Goal: Task Accomplishment & Management: Manage account settings

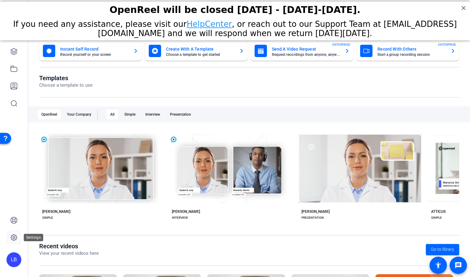
click at [15, 235] on icon at bounding box center [13, 237] width 7 height 7
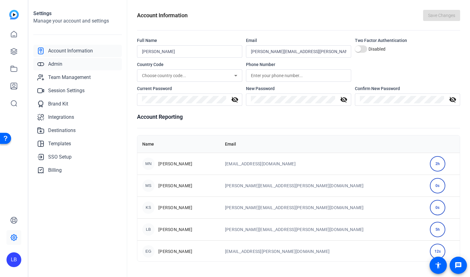
click at [58, 65] on span "Admin" at bounding box center [55, 63] width 14 height 7
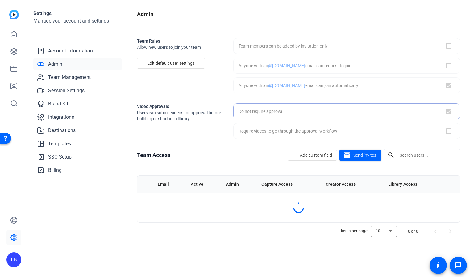
checkbox input "true"
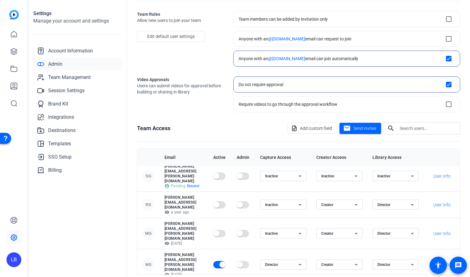
scroll to position [52, 0]
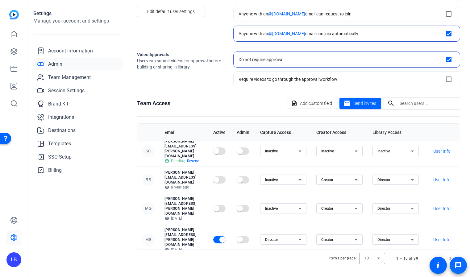
click at [450, 258] on span at bounding box center [458, 265] width 17 height 17
click at [450, 257] on span at bounding box center [458, 265] width 17 height 17
click at [410, 106] on input "text" at bounding box center [428, 103] width 56 height 7
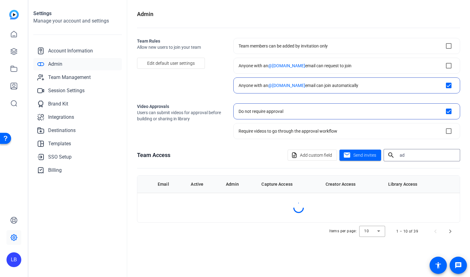
scroll to position [0, 0]
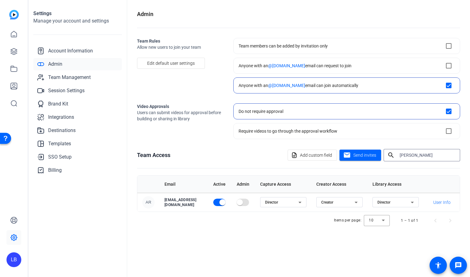
click at [282, 221] on div "Items per page: 10 1 – 1 of 1" at bounding box center [298, 220] width 323 height 17
click at [304, 203] on icon at bounding box center [299, 202] width 7 height 7
click at [330, 198] on div at bounding box center [235, 138] width 470 height 277
click at [298, 203] on div "Director" at bounding box center [281, 202] width 33 height 7
click at [311, 225] on mat-option "Inactive" at bounding box center [306, 225] width 46 height 10
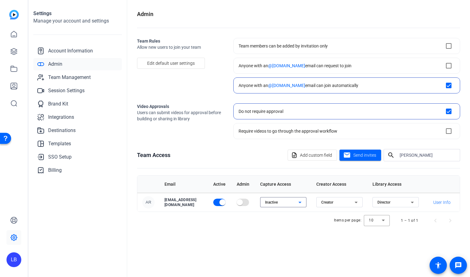
scroll to position [0, 23]
click at [415, 202] on icon at bounding box center [412, 202] width 7 height 7
click at [424, 198] on div at bounding box center [235, 138] width 470 height 277
click at [414, 202] on icon at bounding box center [412, 202] width 7 height 7
click at [390, 225] on span "Inactive" at bounding box center [384, 224] width 14 height 7
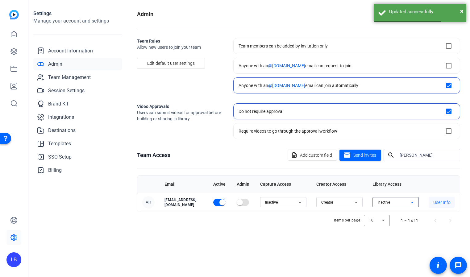
click at [429, 198] on span at bounding box center [442, 202] width 26 height 15
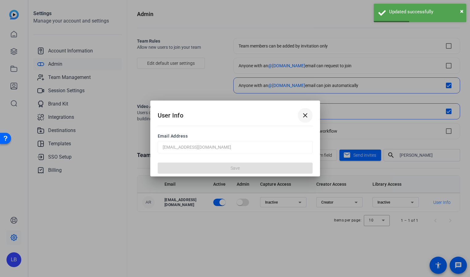
click at [304, 113] on mat-icon "close" at bounding box center [305, 115] width 7 height 7
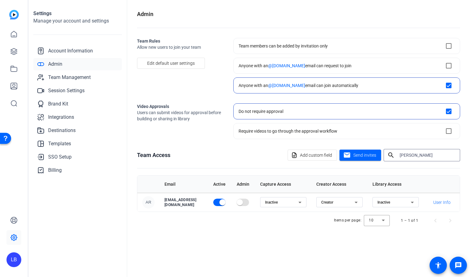
click at [419, 155] on input "[PERSON_NAME]" at bounding box center [428, 155] width 56 height 7
type input "a"
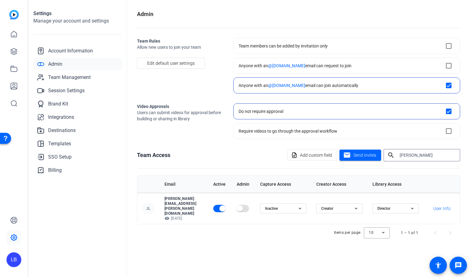
scroll to position [0, 25]
click at [214, 205] on span "button" at bounding box center [219, 208] width 12 height 7
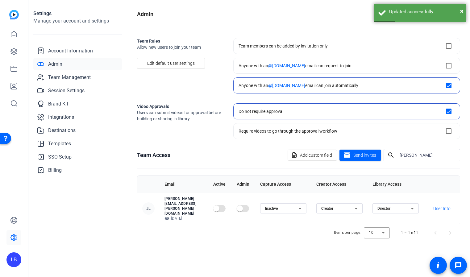
click at [429, 150] on div "[PERSON_NAME]" at bounding box center [428, 155] width 56 height 12
drag, startPoint x: 429, startPoint y: 153, endPoint x: 389, endPoint y: 156, distance: 39.6
click at [389, 156] on div "search [PERSON_NAME]" at bounding box center [420, 155] width 72 height 12
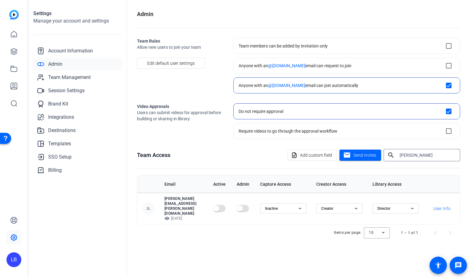
scroll to position [0, 0]
type input "m"
type input "[PERSON_NAME]"
click at [229, 202] on span "button" at bounding box center [222, 208] width 12 height 12
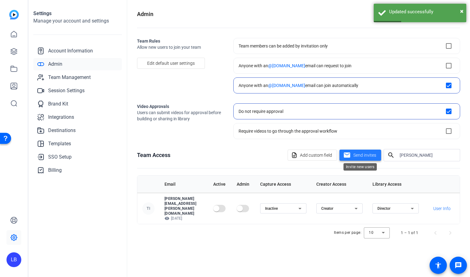
click at [366, 158] on span "Send invites" at bounding box center [364, 155] width 23 height 6
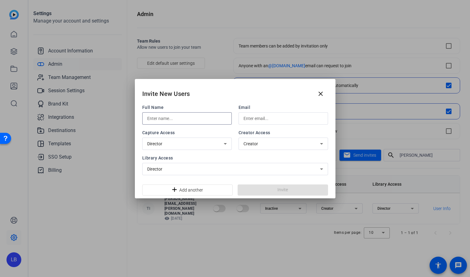
click at [166, 120] on input "text" at bounding box center [187, 118] width 80 height 7
type input "[PERSON_NAME]"
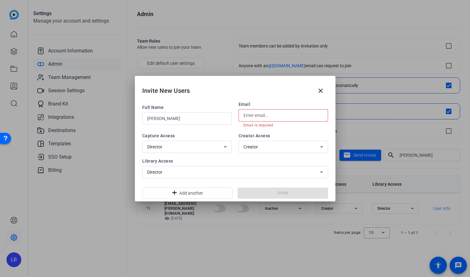
paste input "[PERSON_NAME][EMAIL_ADDRESS][PERSON_NAME][DOMAIN_NAME]"
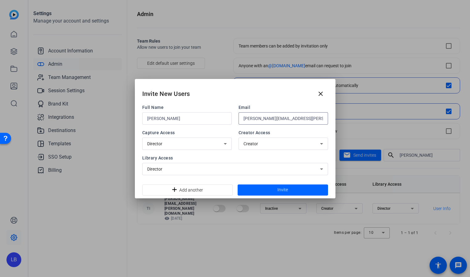
type input "[PERSON_NAME][EMAIL_ADDRESS][PERSON_NAME][DOMAIN_NAME]"
click at [223, 143] on icon at bounding box center [225, 143] width 7 height 7
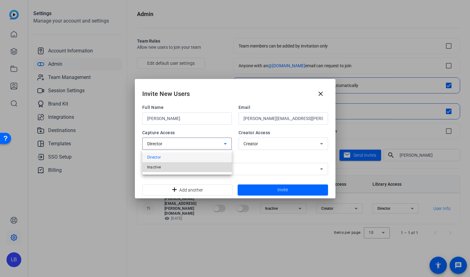
click at [202, 166] on mat-option "Inactive" at bounding box center [187, 167] width 90 height 10
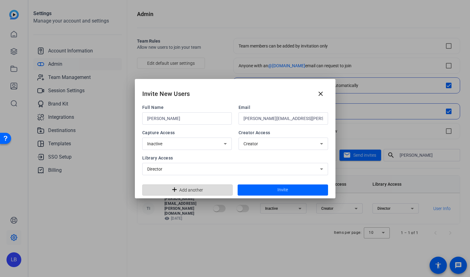
click at [201, 190] on span "Add another" at bounding box center [191, 190] width 24 height 12
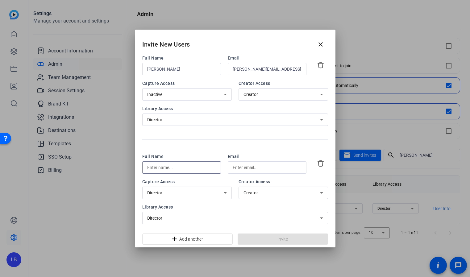
click at [180, 168] on input "text" at bounding box center [181, 167] width 69 height 7
type input "[PERSON_NAME]"
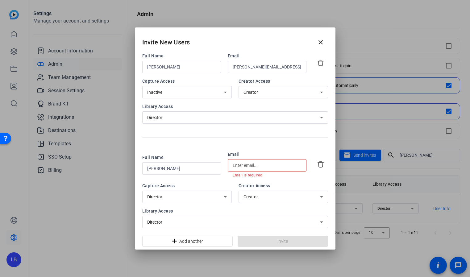
paste input "[EMAIL_ADDRESS][DOMAIN_NAME]"
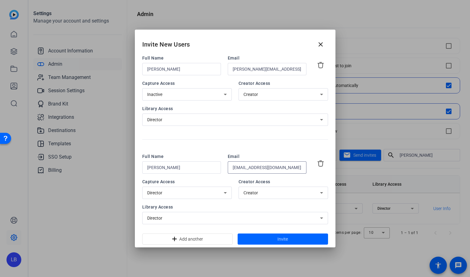
type input "[EMAIL_ADDRESS][DOMAIN_NAME]"
click at [224, 192] on icon at bounding box center [225, 193] width 3 height 2
click at [213, 214] on mat-option "Inactive" at bounding box center [187, 216] width 90 height 10
drag, startPoint x: 217, startPoint y: 241, endPoint x: 242, endPoint y: 231, distance: 27.2
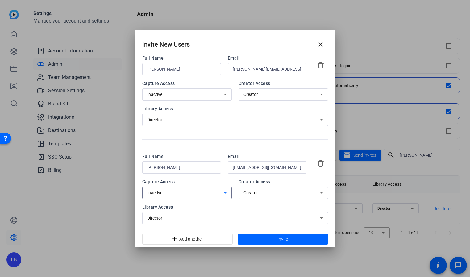
click at [217, 240] on span at bounding box center [188, 239] width 90 height 15
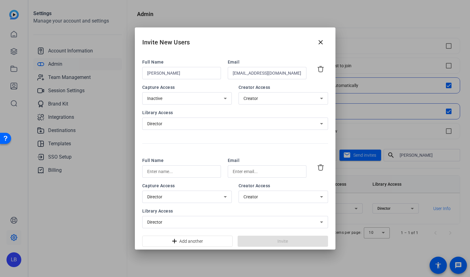
scroll to position [94, 0]
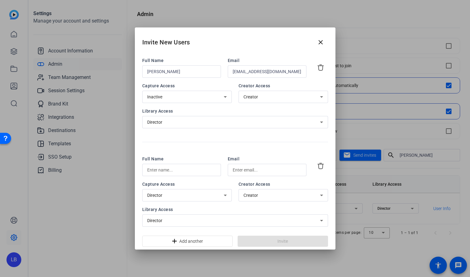
click at [170, 169] on input "text" at bounding box center [181, 169] width 69 height 7
type input "[PERSON_NAME]"
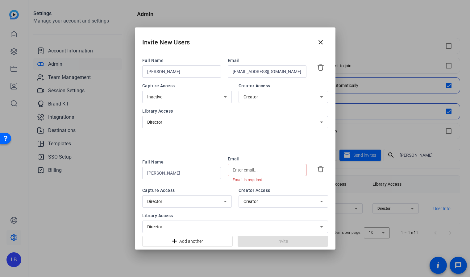
paste input "[PERSON_NAME][EMAIL_ADDRESS][PERSON_NAME][DOMAIN_NAME]"
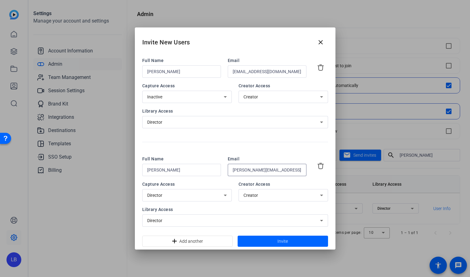
scroll to position [0, 7]
type input "[PERSON_NAME][EMAIL_ADDRESS][PERSON_NAME][DOMAIN_NAME]"
click at [196, 199] on div "Director" at bounding box center [187, 195] width 80 height 12
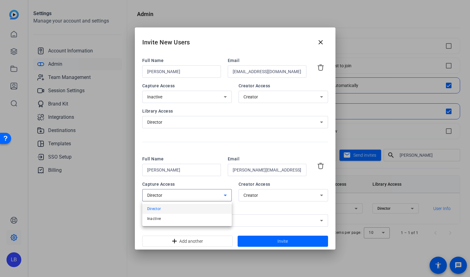
drag, startPoint x: 189, startPoint y: 220, endPoint x: 198, endPoint y: 217, distance: 9.8
click at [189, 220] on mat-option "Inactive" at bounding box center [187, 219] width 90 height 10
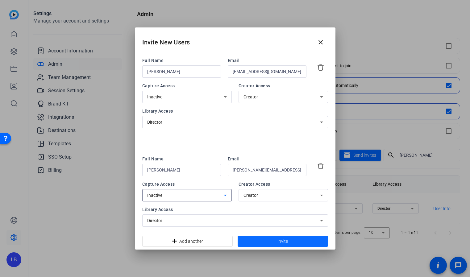
click at [264, 245] on span at bounding box center [283, 241] width 90 height 15
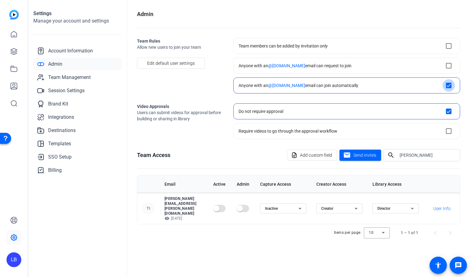
click at [448, 86] on input "checkbox" at bounding box center [449, 85] width 12 height 12
click at [447, 84] on input "checkbox" at bounding box center [449, 85] width 12 height 12
checkbox input "true"
click at [180, 62] on span "Edit default user settings" at bounding box center [171, 63] width 48 height 12
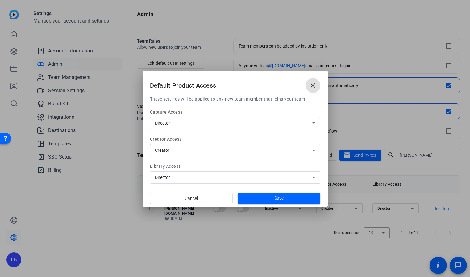
click at [311, 122] on icon at bounding box center [313, 122] width 7 height 7
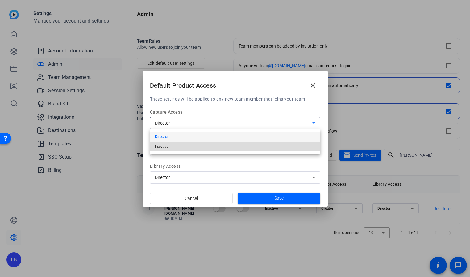
click at [227, 148] on mat-option "Inactive" at bounding box center [235, 147] width 170 height 10
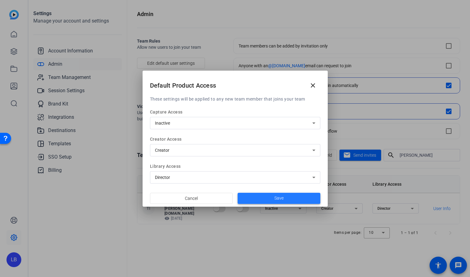
click at [279, 198] on span "Save" at bounding box center [278, 198] width 9 height 6
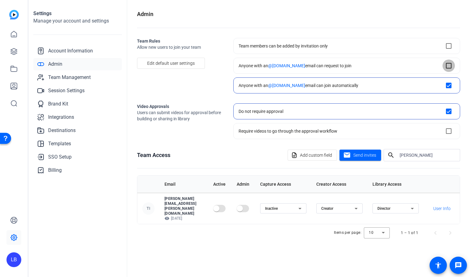
click at [451, 65] on input "checkbox" at bounding box center [449, 66] width 12 height 12
checkbox input "true"
checkbox input "false"
